Goal: Communication & Community: Answer question/provide support

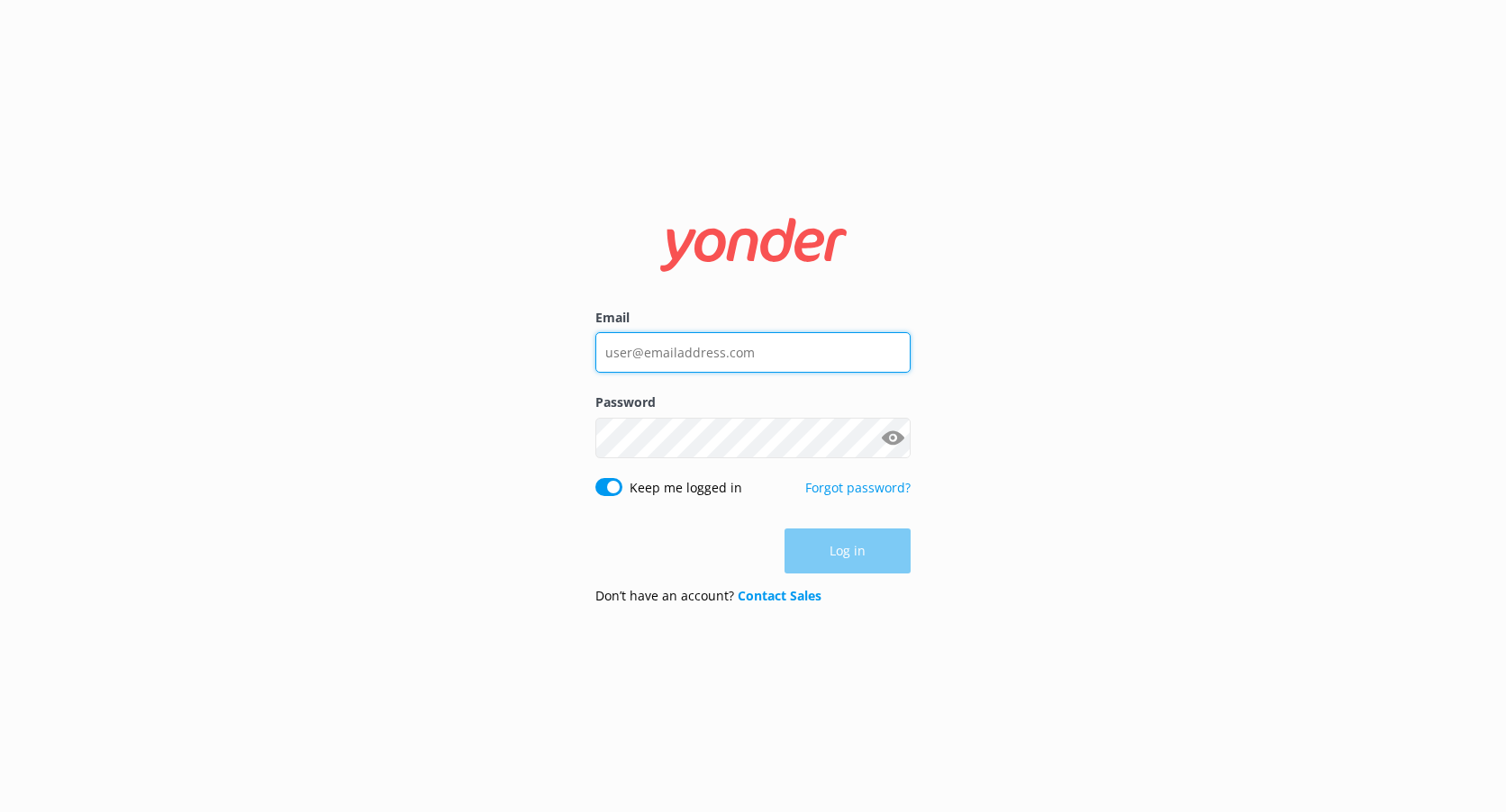
type input "[EMAIL_ADDRESS][DOMAIN_NAME]"
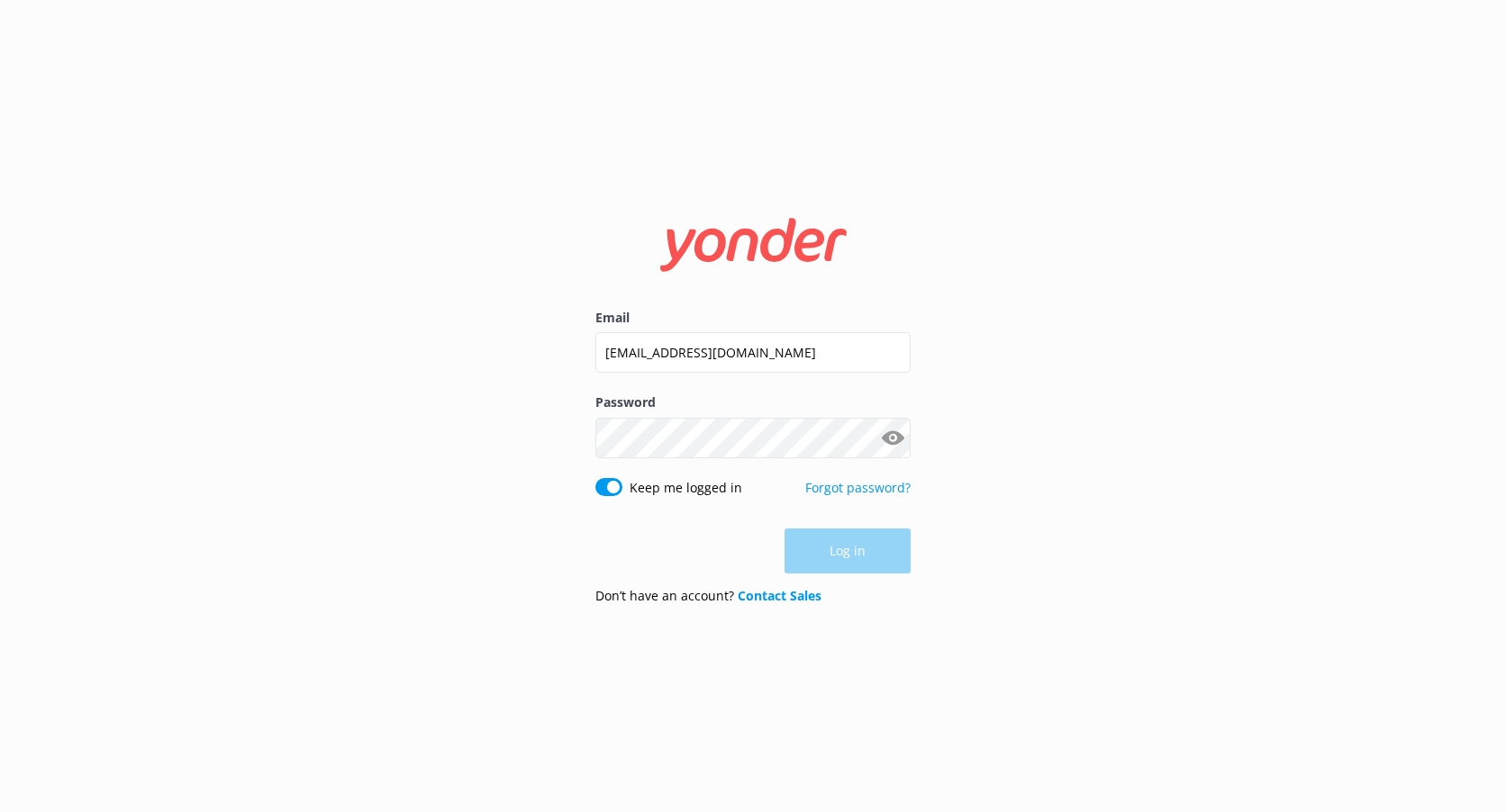
click at [841, 564] on div "Log in" at bounding box center [752, 551] width 315 height 45
click at [841, 564] on button "Log in" at bounding box center [847, 552] width 126 height 45
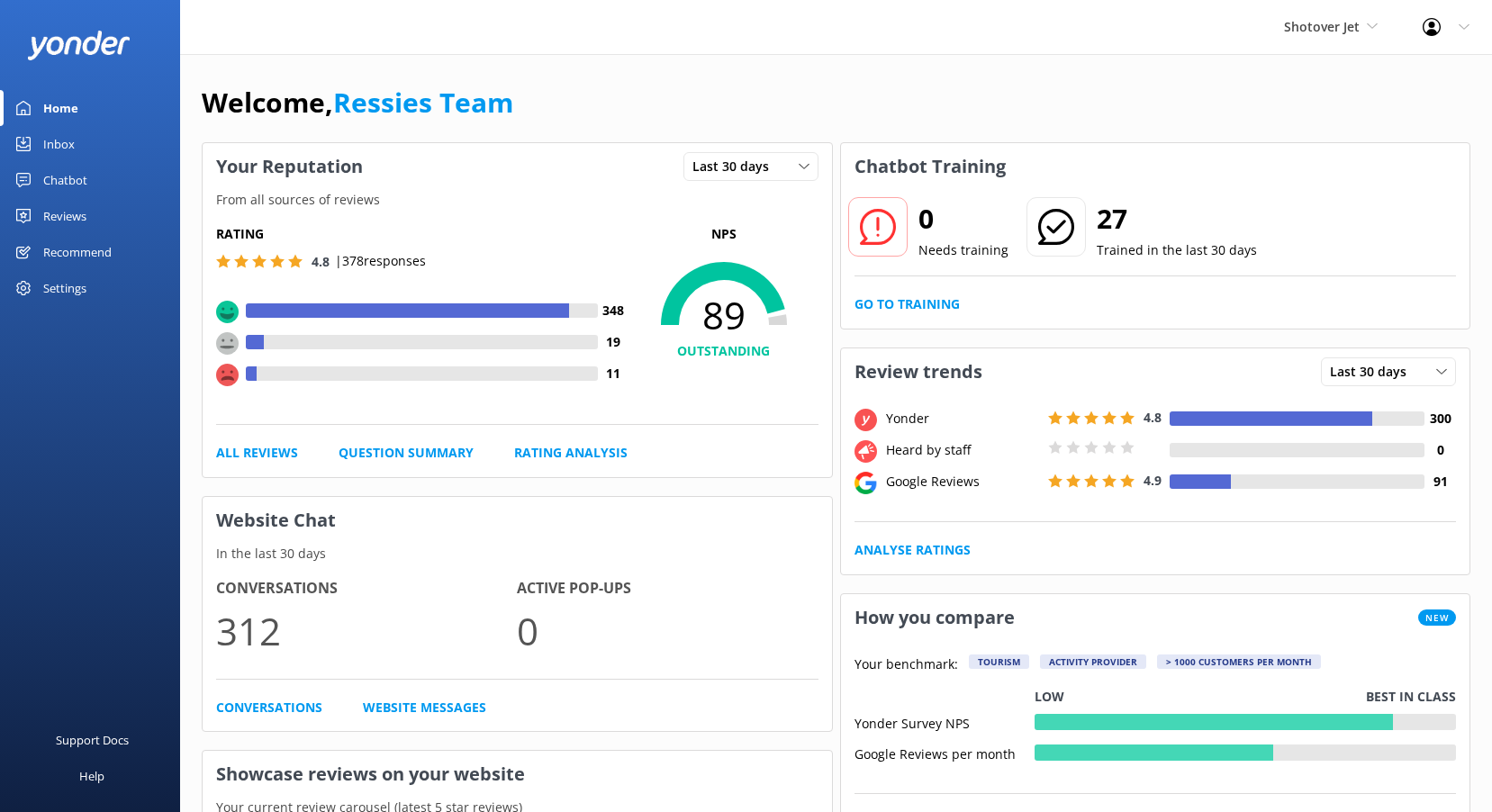
click at [83, 213] on div "Reviews" at bounding box center [64, 216] width 43 height 36
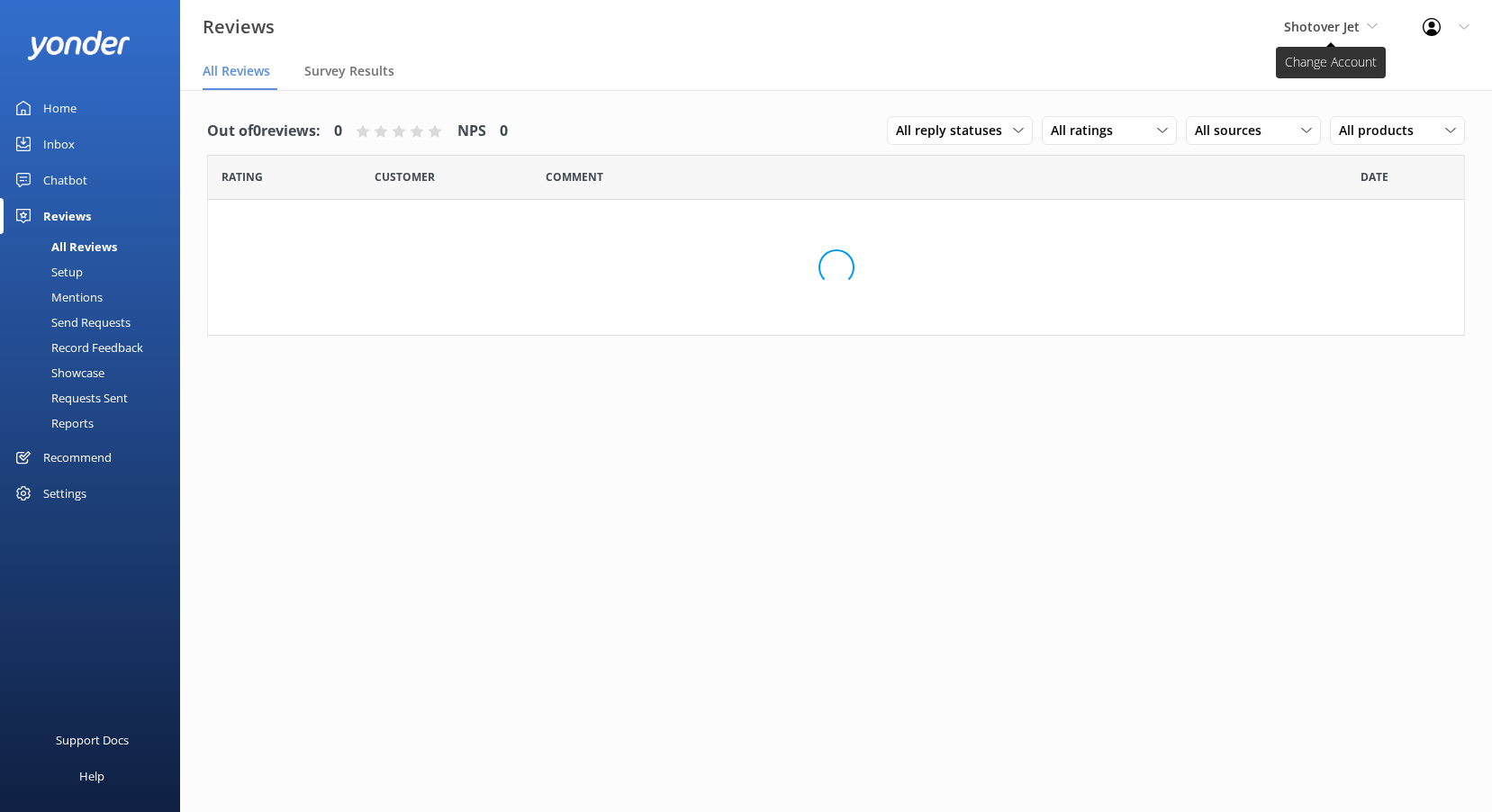
click at [1349, 26] on span "Shotover Jet" at bounding box center [1321, 27] width 75 height 17
click at [1333, 108] on link "Dart River Adventures" at bounding box center [1352, 118] width 180 height 43
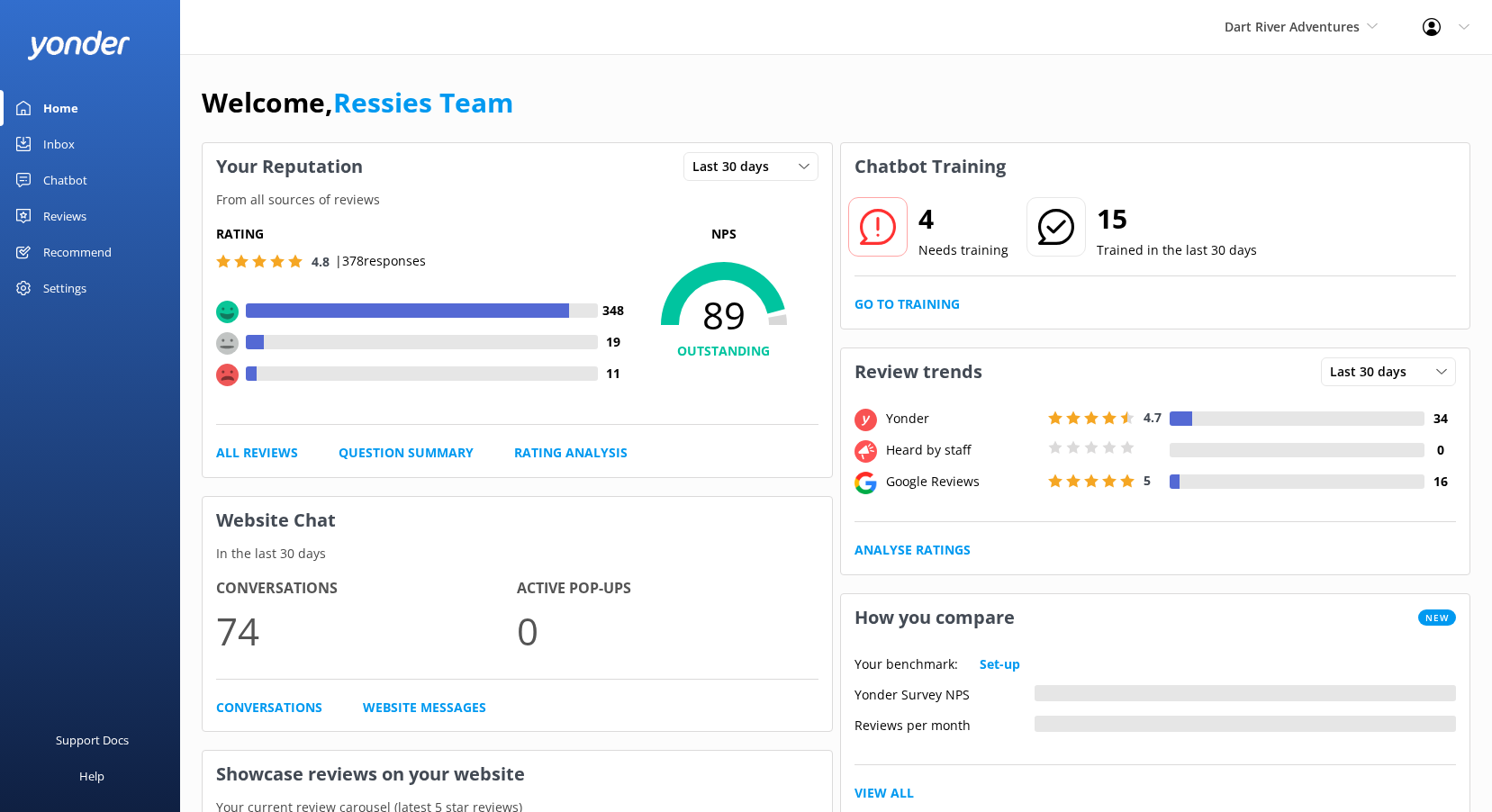
click at [218, 367] on icon at bounding box center [228, 376] width 23 height 23
click at [616, 378] on h4 "11" at bounding box center [613, 374] width 31 height 20
click at [49, 220] on div "Reviews" at bounding box center [64, 216] width 43 height 36
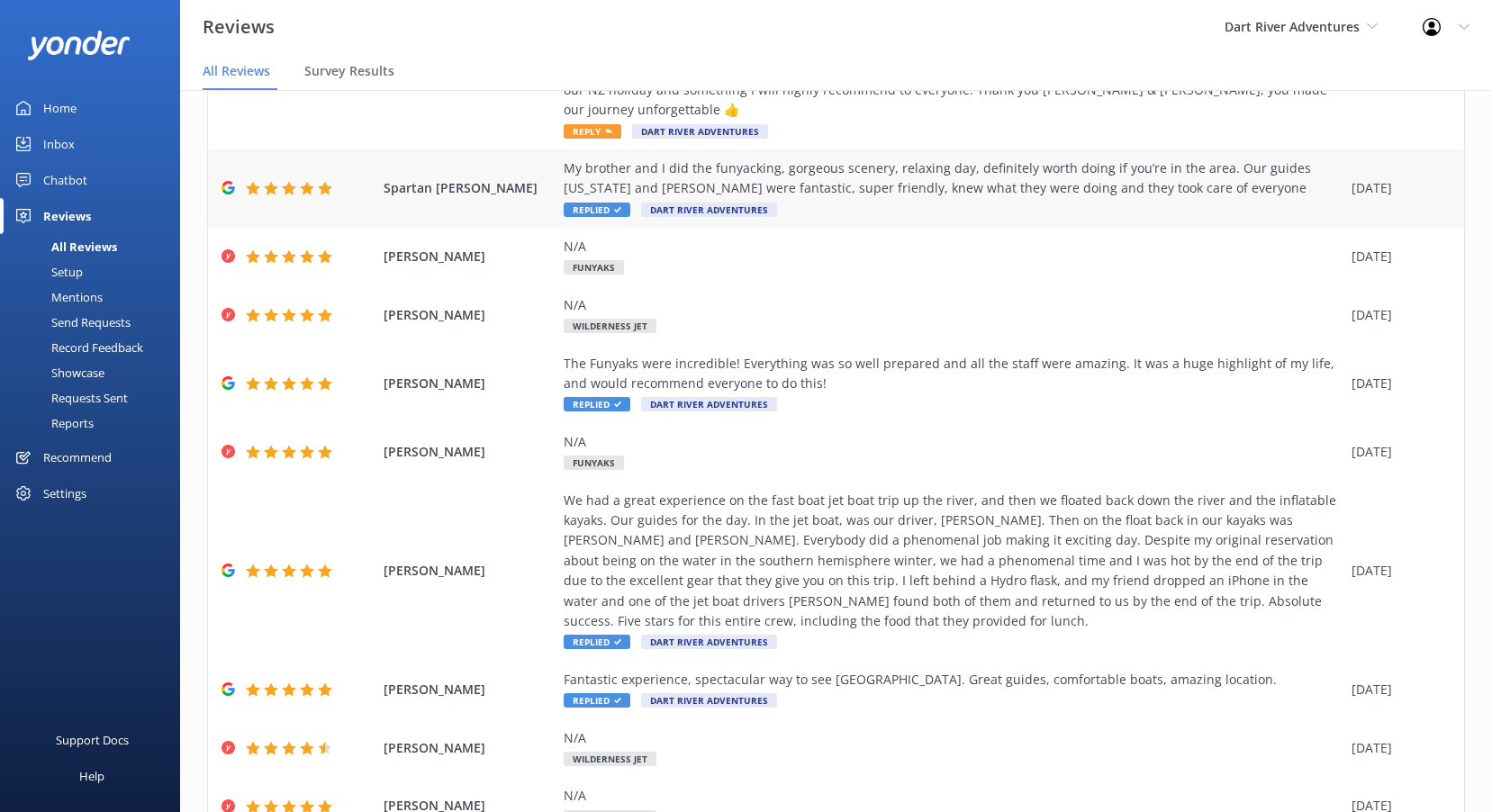
scroll to position [90, 0]
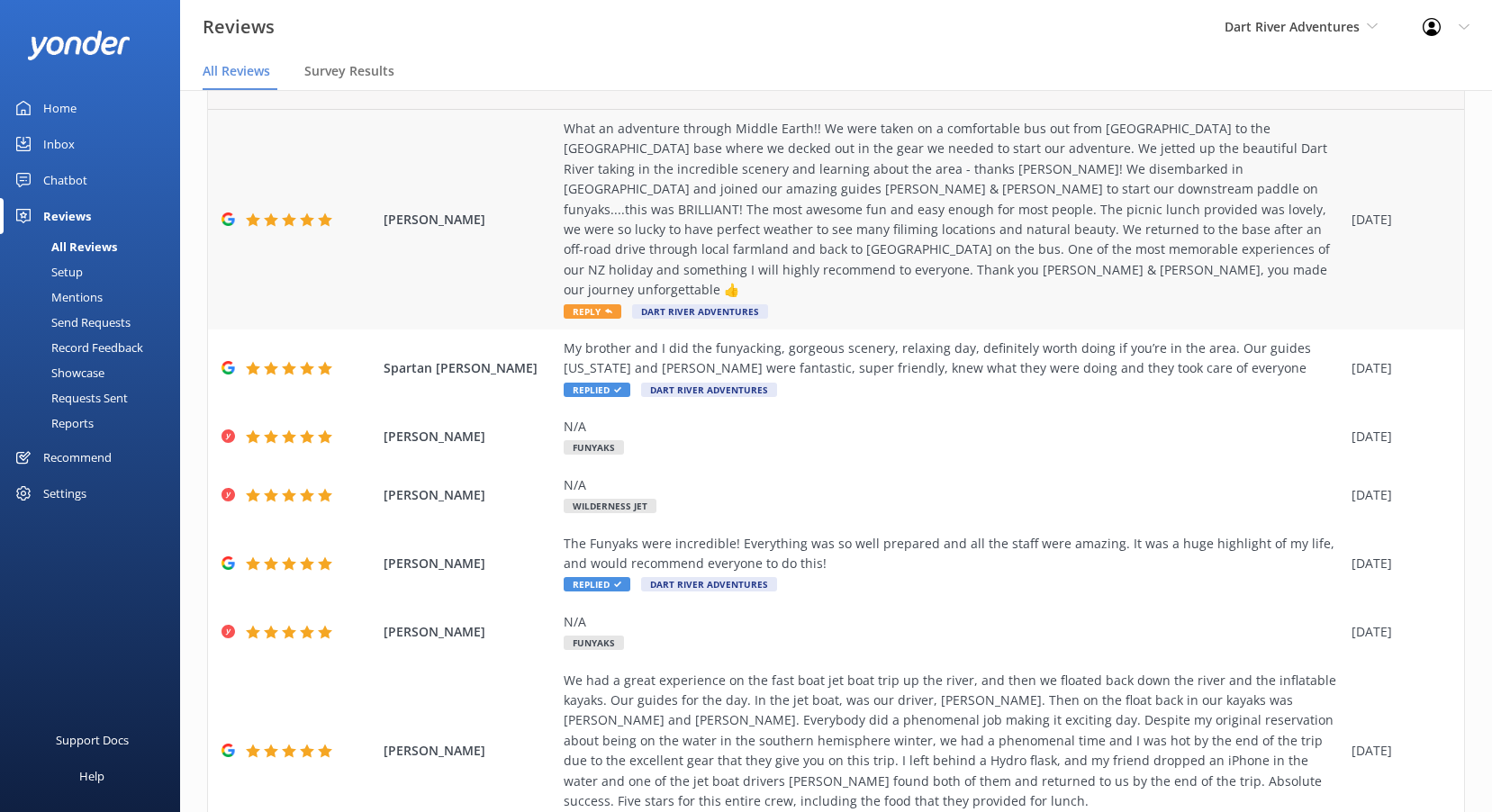
click at [594, 304] on span "Reply" at bounding box center [592, 311] width 57 height 14
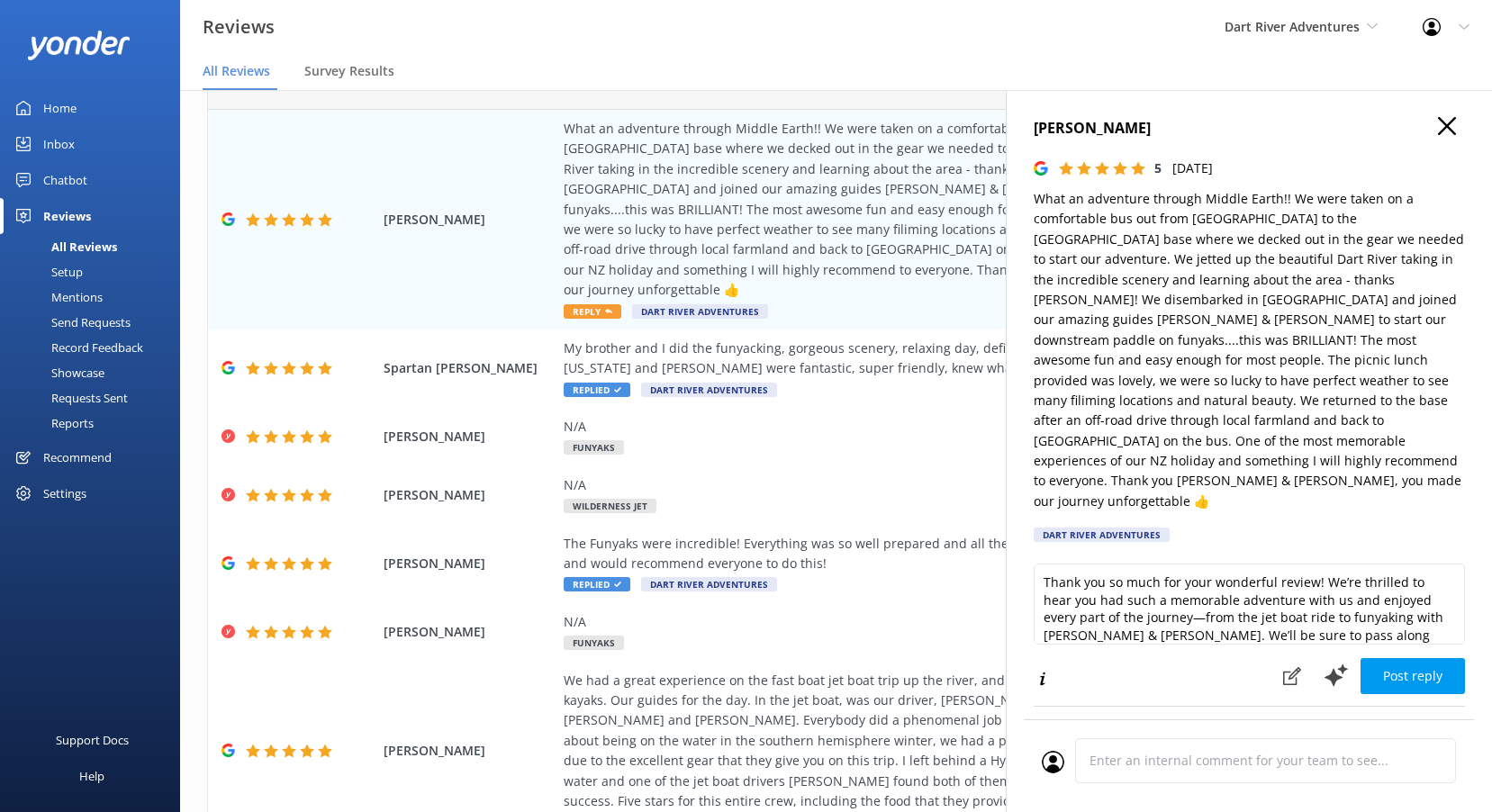
scroll to position [45, 0]
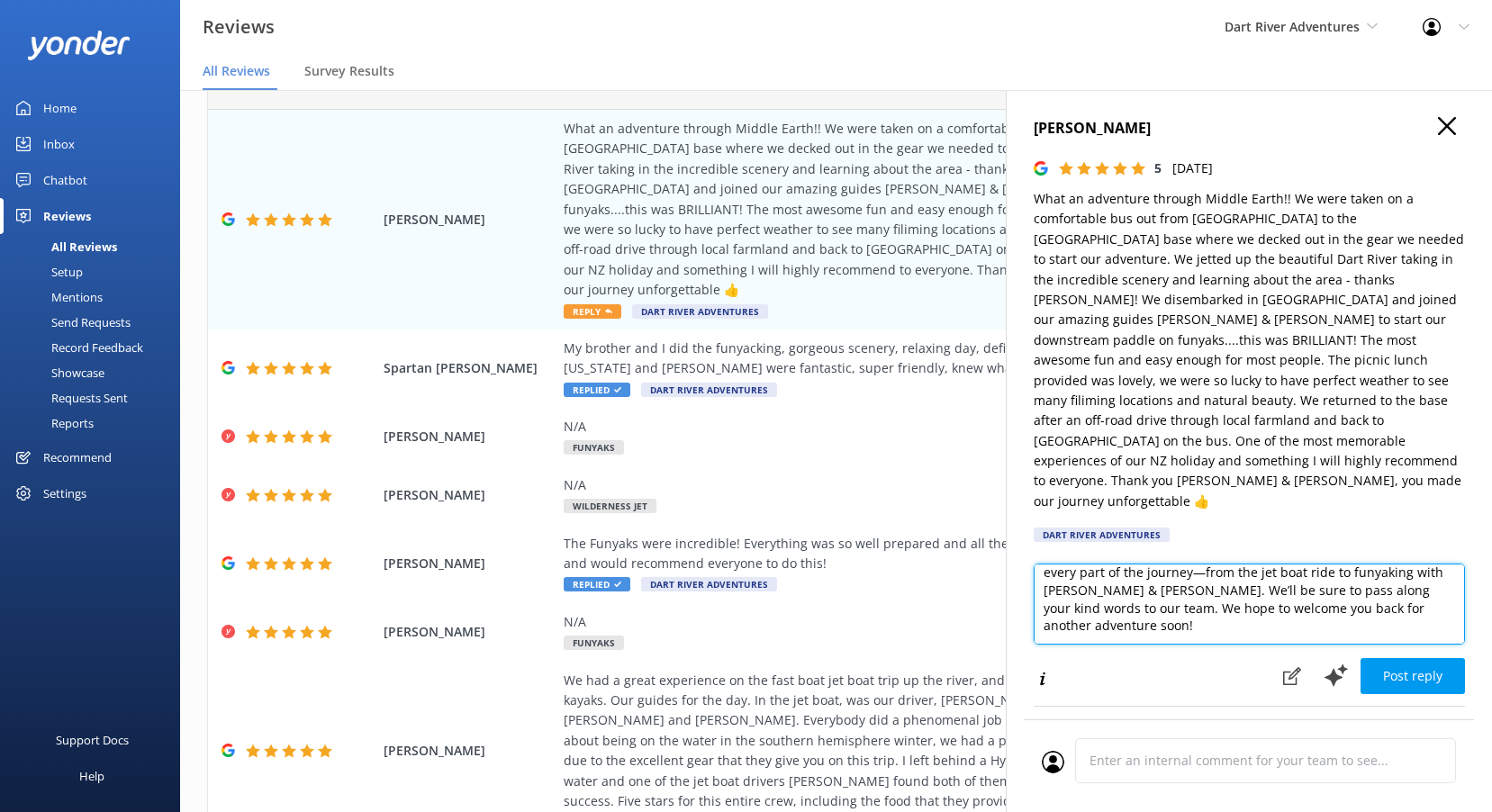
click at [1182, 595] on textarea "Thank you so much for your wonderful review! We’re thrilled to hear you had suc…" at bounding box center [1250, 603] width 432 height 81
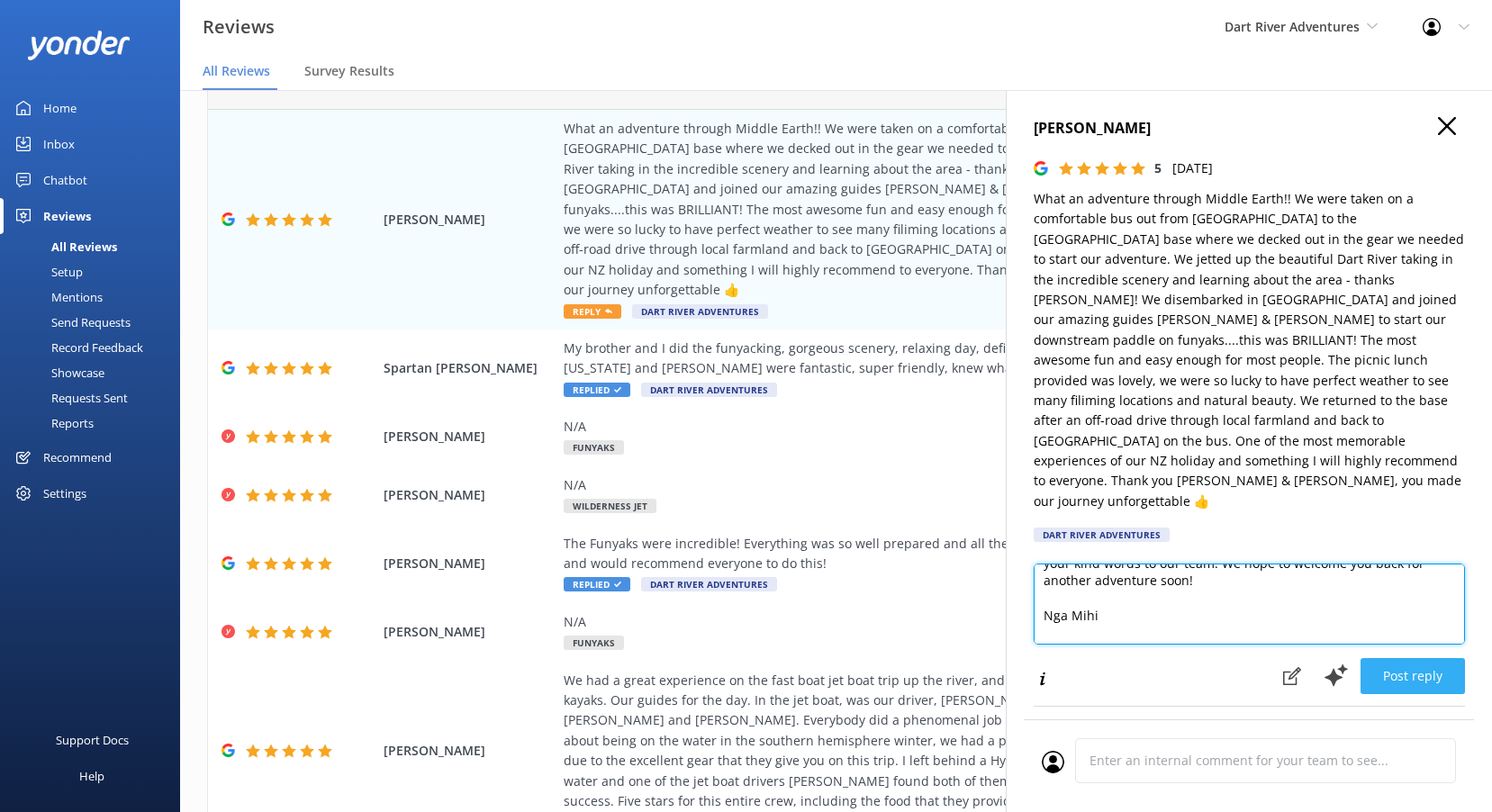
type textarea "Thank you so much for your wonderful review! We’re thrilled to hear you had suc…"
click at [1395, 659] on button "Post reply" at bounding box center [1414, 677] width 105 height 36
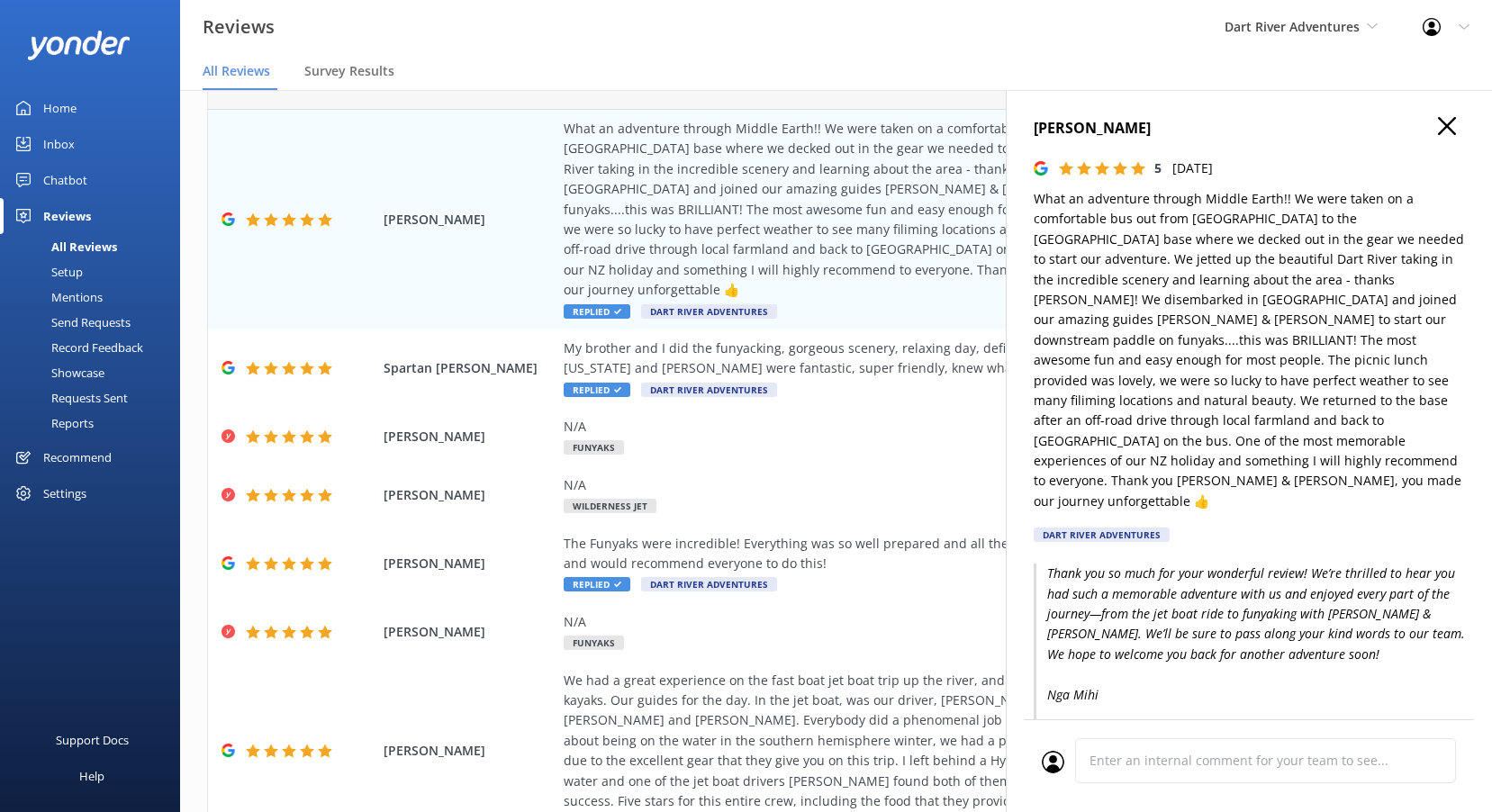
click at [1442, 132] on icon "button" at bounding box center [1447, 126] width 18 height 18
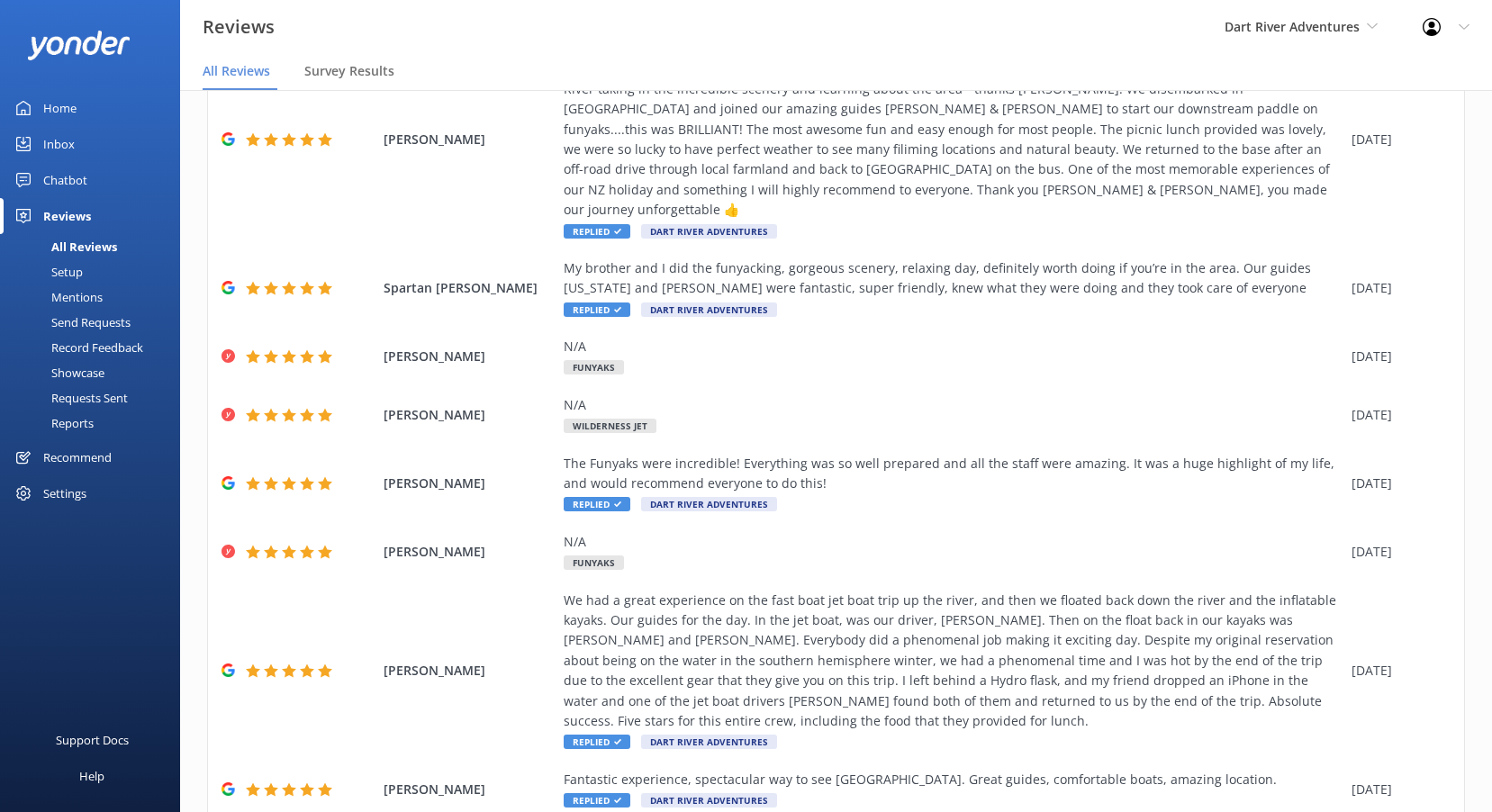
scroll to position [153, 0]
